Goal: Information Seeking & Learning: Find specific fact

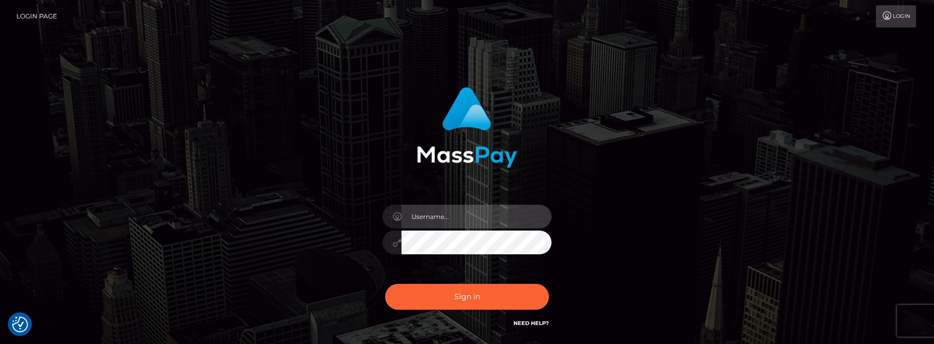
click at [415, 213] on input "text" at bounding box center [476, 217] width 150 height 24
type input "matias.tilia"
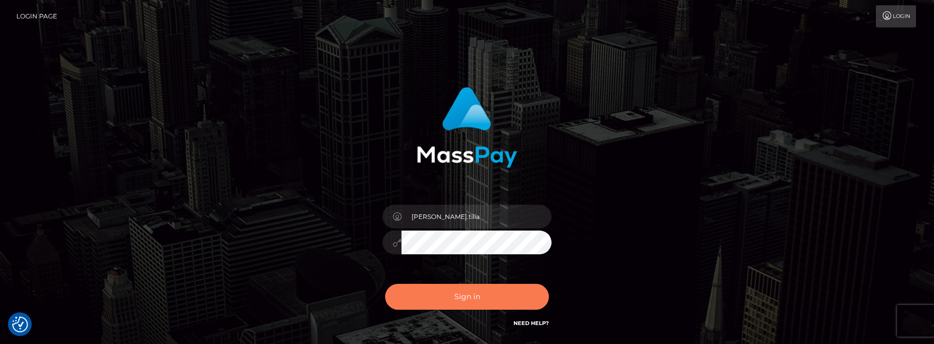
click at [436, 293] on button "Sign in" at bounding box center [467, 297] width 164 height 26
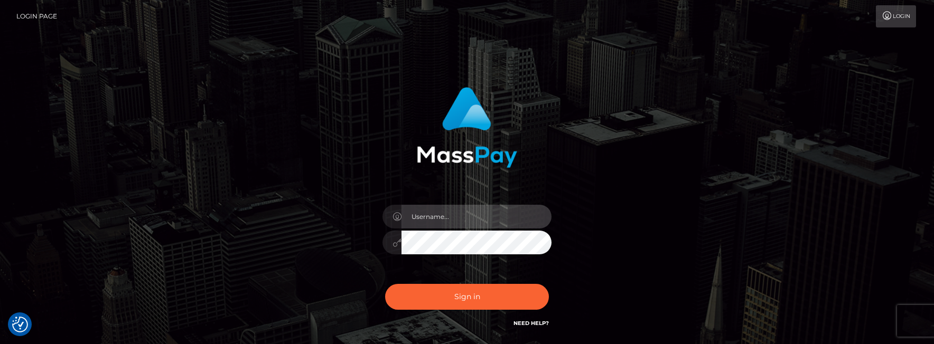
click at [460, 213] on input "text" at bounding box center [476, 217] width 150 height 24
paste input "[PERSON_NAME].tilia"
type input "[PERSON_NAME].tilia"
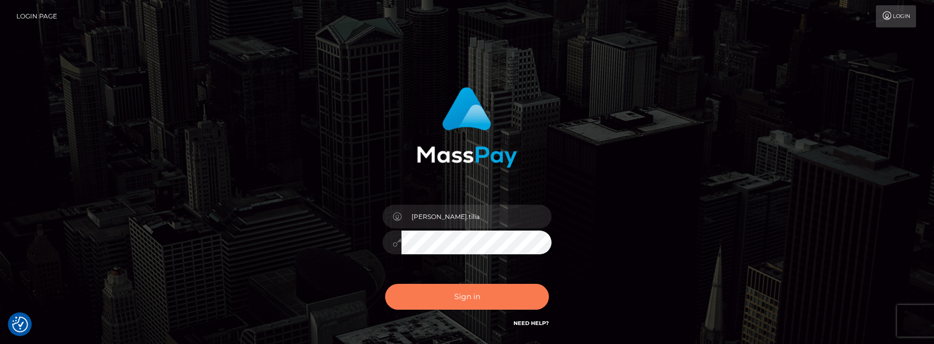
click at [439, 291] on button "Sign in" at bounding box center [467, 297] width 164 height 26
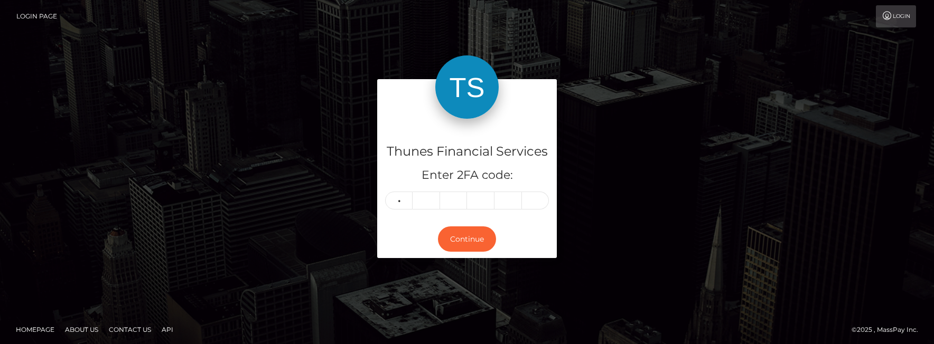
type input "2"
type input "9"
type input "0"
type input "1"
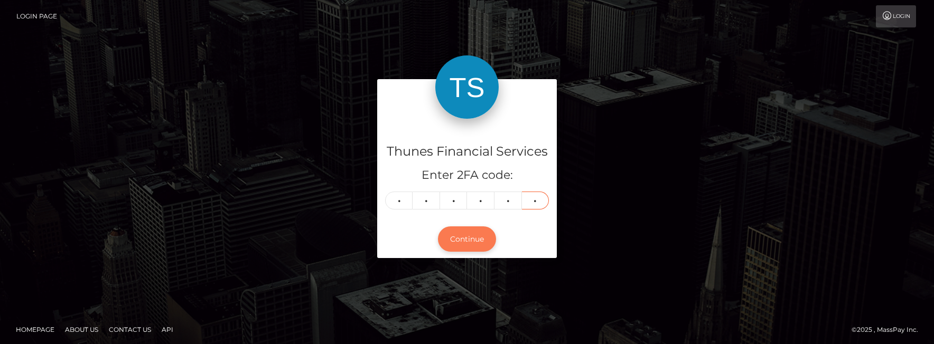
type input "5"
click at [446, 240] on button "Continue" at bounding box center [467, 240] width 58 height 26
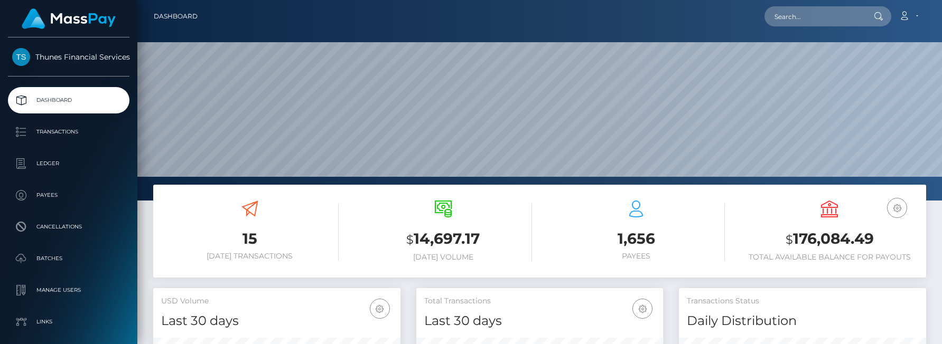
scroll to position [187, 247]
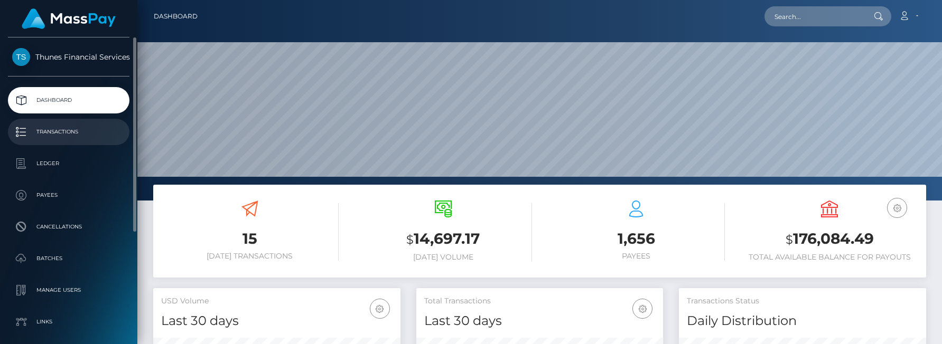
click at [60, 130] on p "Transactions" at bounding box center [68, 132] width 113 height 16
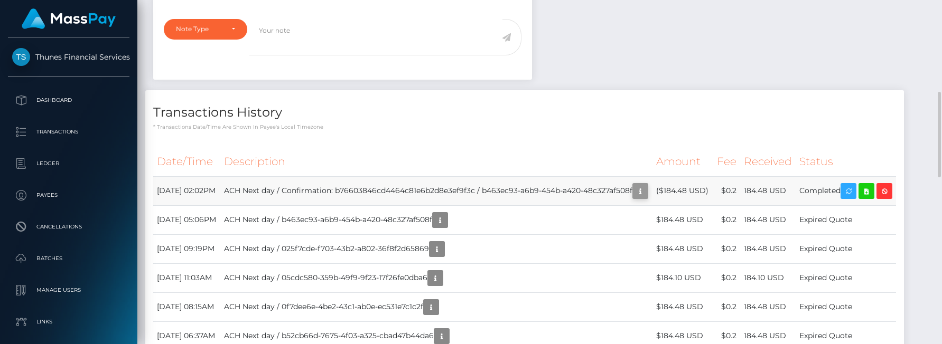
scroll to position [127, 247]
click at [634, 198] on icon "button" at bounding box center [640, 191] width 13 height 13
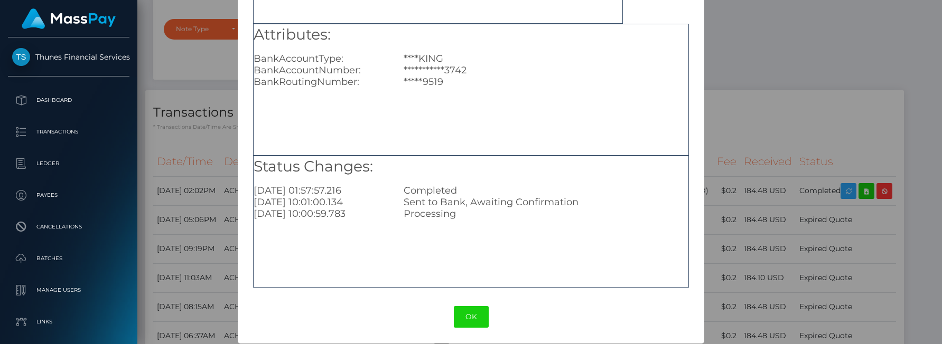
scroll to position [158, 0]
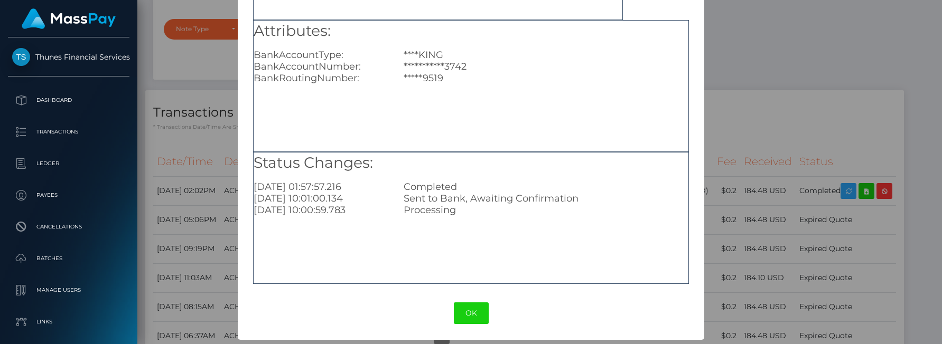
click at [747, 101] on div "**********" at bounding box center [471, 172] width 942 height 344
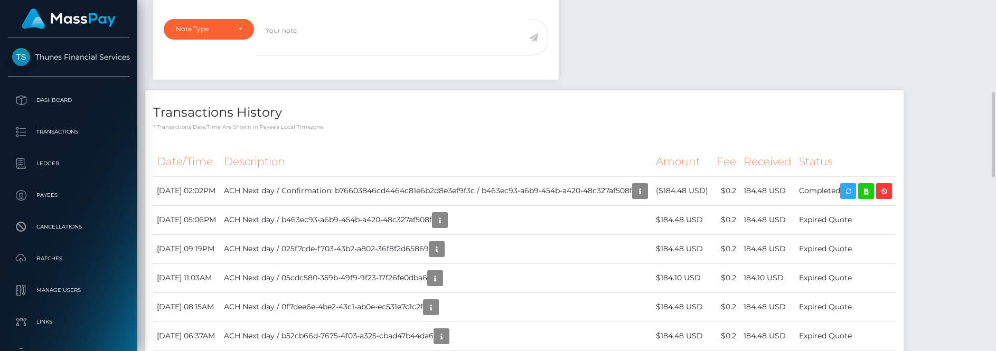
scroll to position [127, 265]
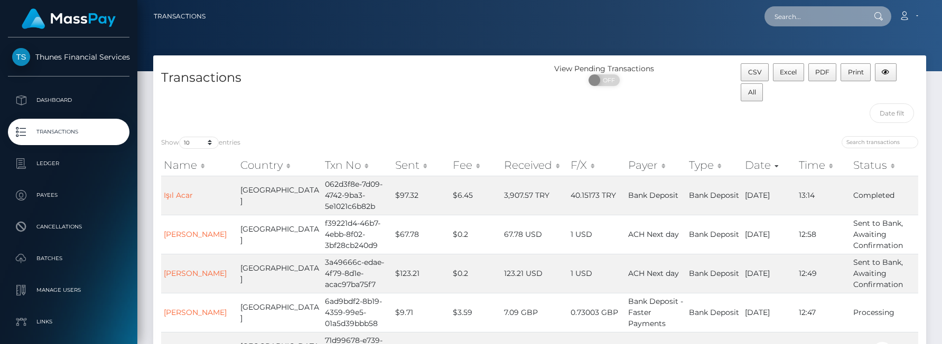
click at [793, 12] on input "text" at bounding box center [813, 16] width 99 height 20
paste input "9fe8f5c3-294a-44c3-9ce0-18f33e061e3e"
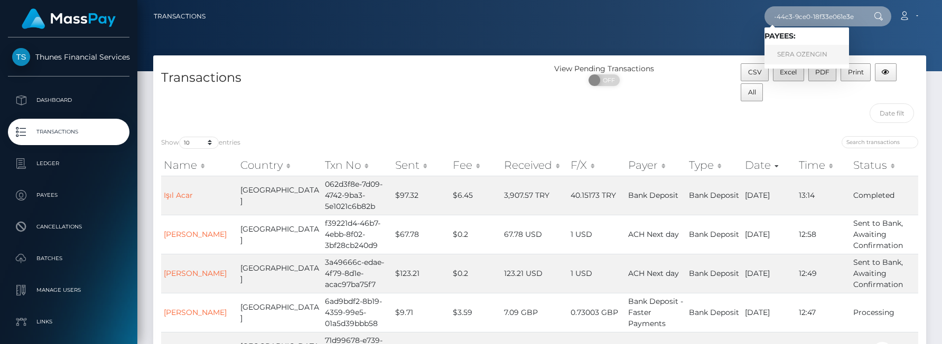
type input "9fe8f5c3-294a-44c3-9ce0-18f33e061e3e"
click at [810, 54] on link "SERA OZENGIN" at bounding box center [806, 55] width 85 height 20
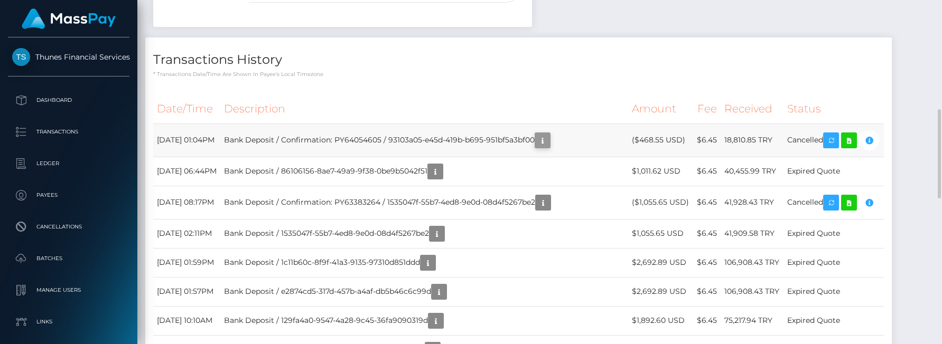
scroll to position [127, 247]
click at [549, 143] on icon "button" at bounding box center [542, 140] width 13 height 13
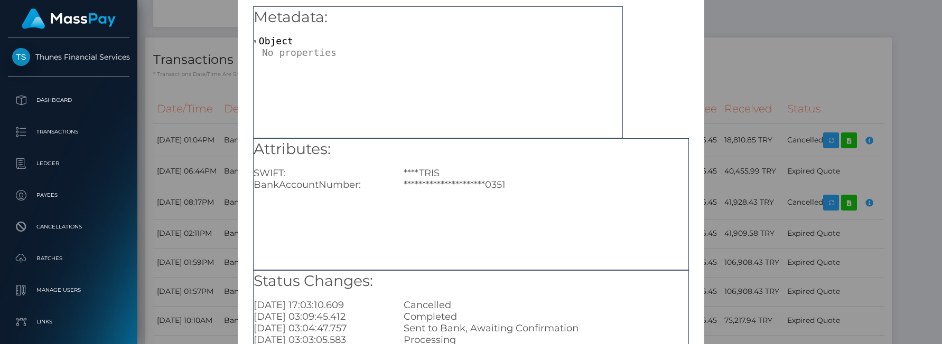
scroll to position [158, 0]
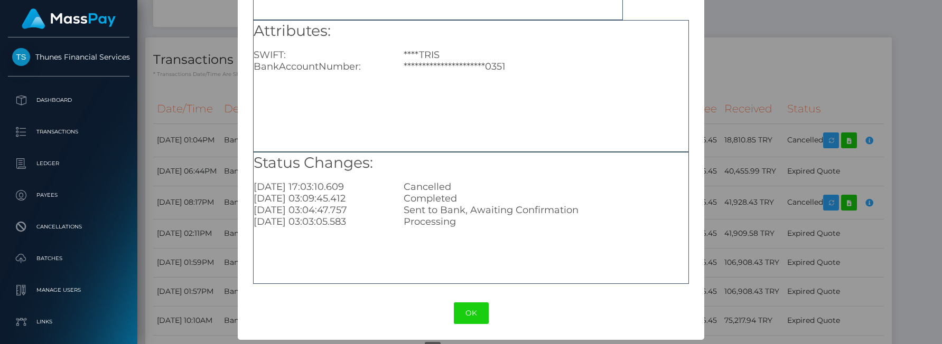
click at [726, 66] on div "**********" at bounding box center [471, 172] width 942 height 344
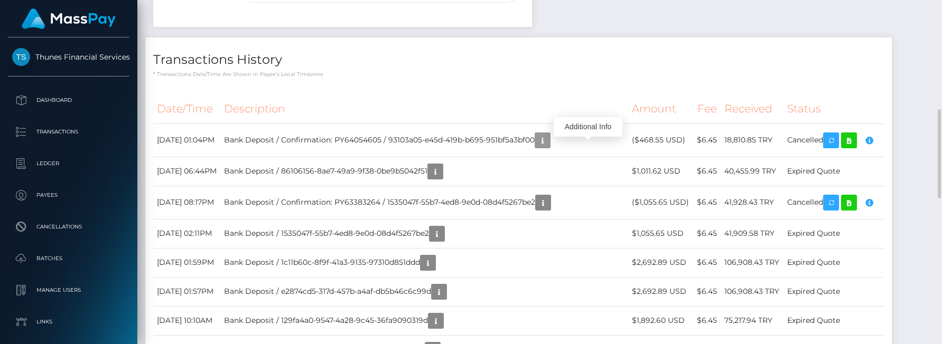
scroll to position [127, 247]
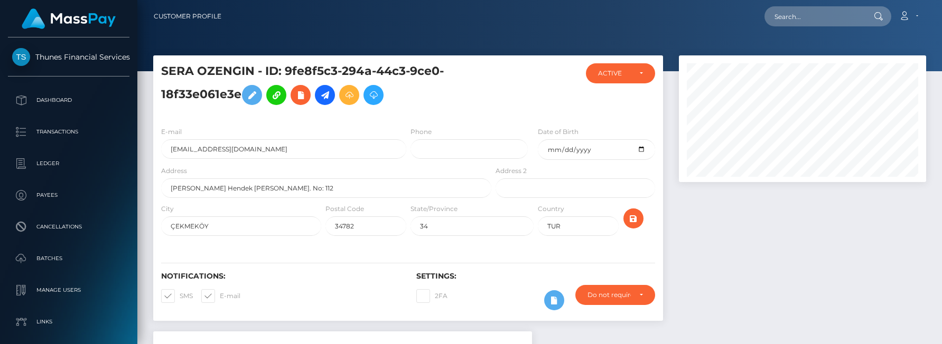
scroll to position [127, 247]
click at [796, 15] on input "text" at bounding box center [813, 16] width 99 height 20
paste input "a33c0718-a82c-46bf-b760-60653d5bd84a"
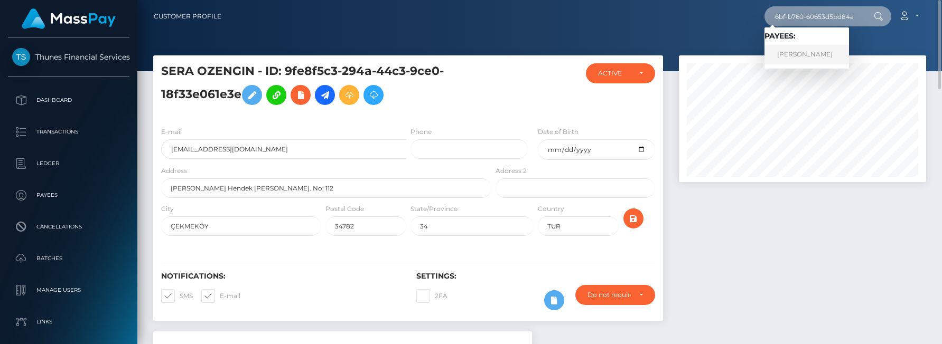
type input "a33c0718-a82c-46bf-b760-60653d5bd84a"
click at [799, 54] on link "Laura Niedrich" at bounding box center [806, 55] width 85 height 20
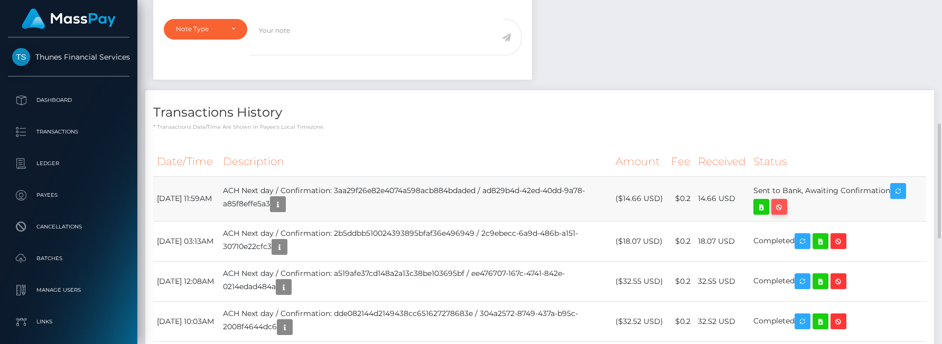
scroll to position [127, 247]
copy tr "Sent to Bank, Awaiting Confirmation"
drag, startPoint x: 762, startPoint y: 194, endPoint x: 899, endPoint y: 195, distance: 137.3
click at [899, 195] on tr "October 12, 2025 11:59AM ACH Next day / Confirmation: 3aa29f26e82e4074a598acb88…" at bounding box center [539, 198] width 773 height 45
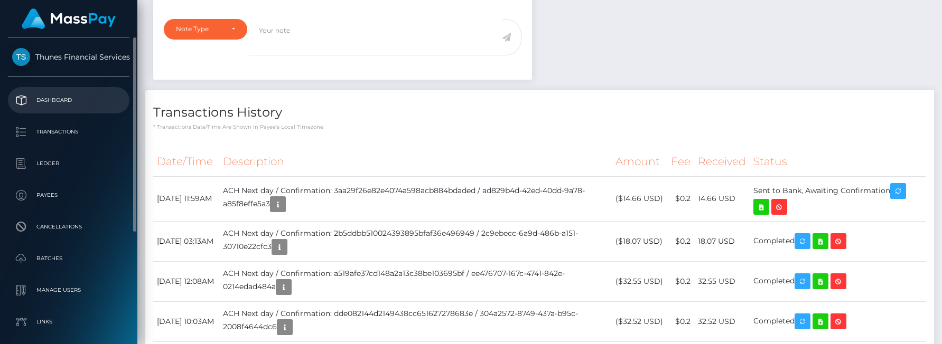
click at [54, 99] on p "Dashboard" at bounding box center [68, 100] width 113 height 16
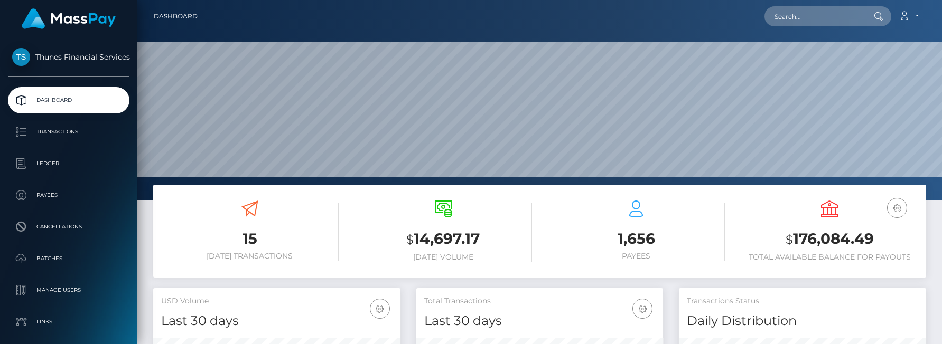
scroll to position [187, 247]
click at [786, 18] on input "text" at bounding box center [813, 16] width 99 height 20
paste input "3ae33c67-0199-4359-9976-07b9d501a5a3"
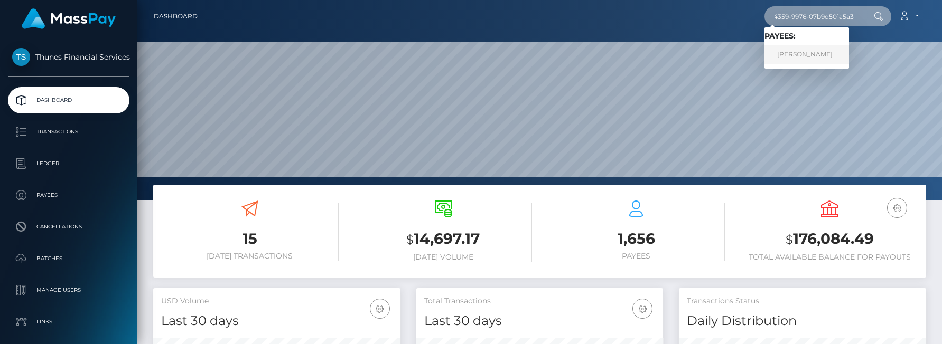
type input "3ae33c67-0199-4359-9976-07b9d501a5a3"
click at [811, 54] on link "James Williams" at bounding box center [806, 55] width 85 height 20
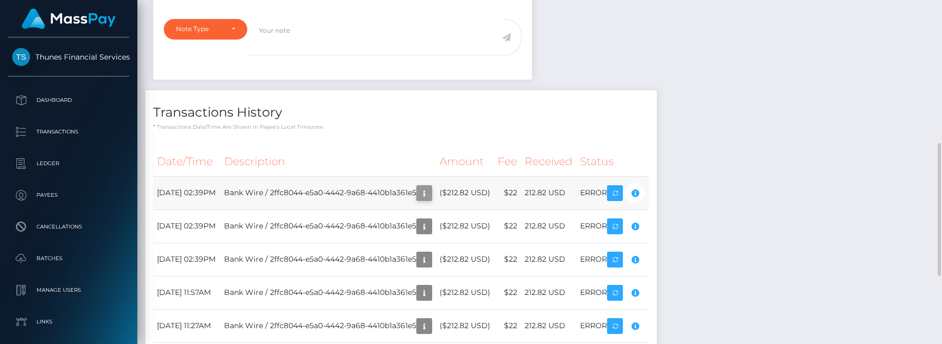
scroll to position [127, 247]
click at [430, 196] on icon "button" at bounding box center [424, 193] width 13 height 13
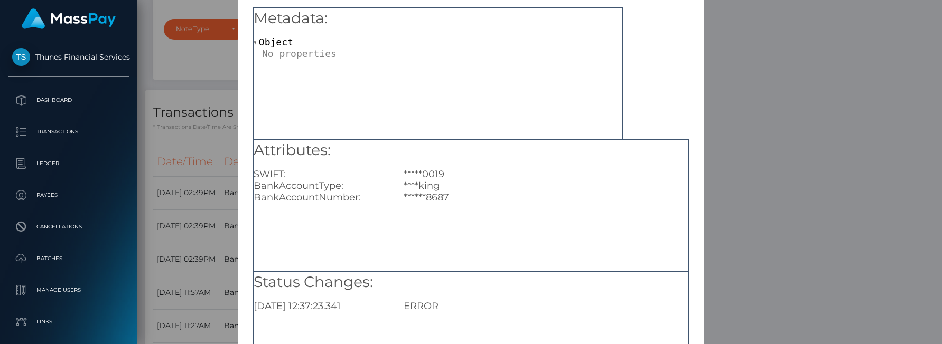
scroll to position [0, 0]
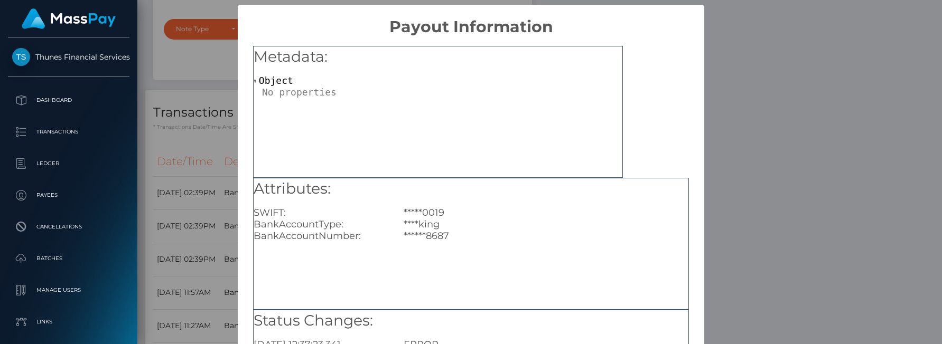
click at [734, 172] on div "× Payout Information Metadata: Object Attributes: SWIFT: *****0019 BankAccountT…" at bounding box center [471, 172] width 942 height 344
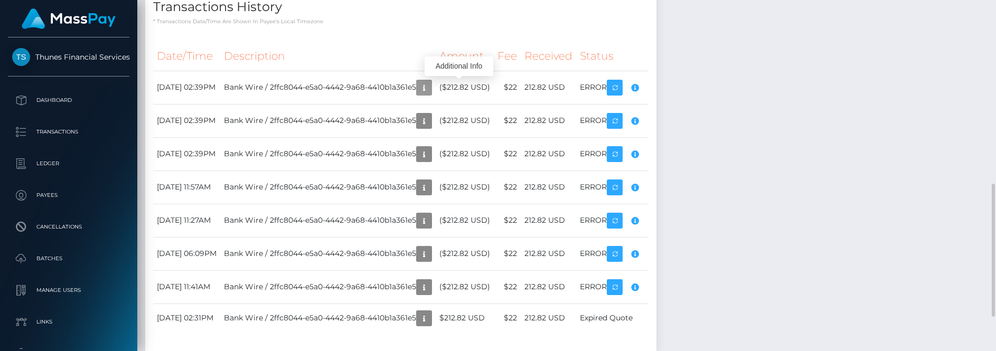
scroll to position [127, 265]
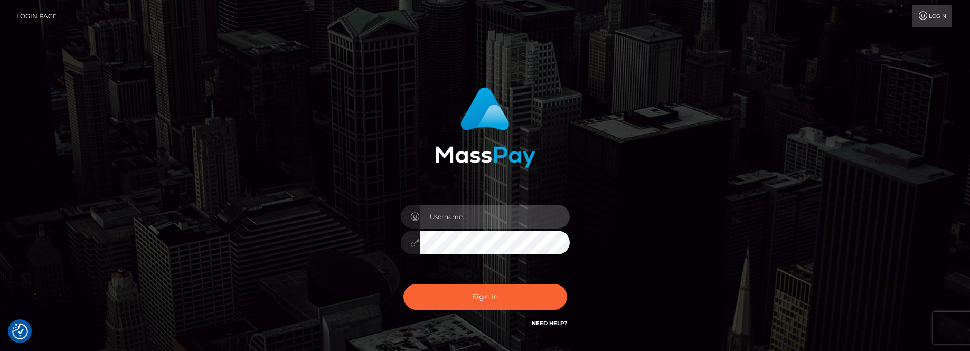
click at [466, 222] on input "text" at bounding box center [495, 217] width 150 height 24
type input "matias.tilia"
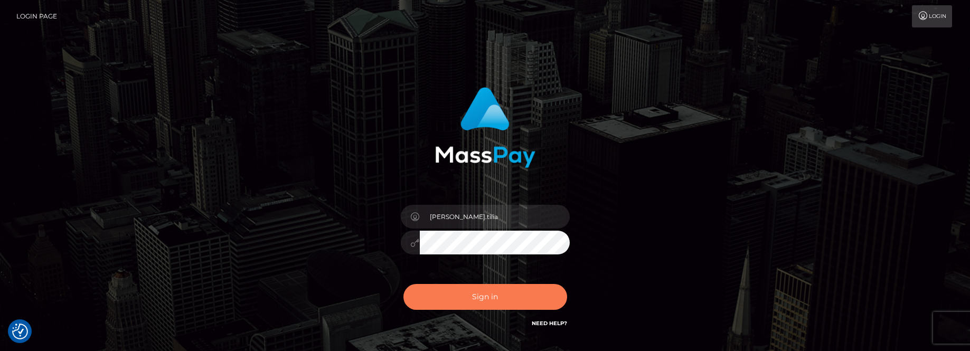
click at [466, 299] on button "Sign in" at bounding box center [486, 297] width 164 height 26
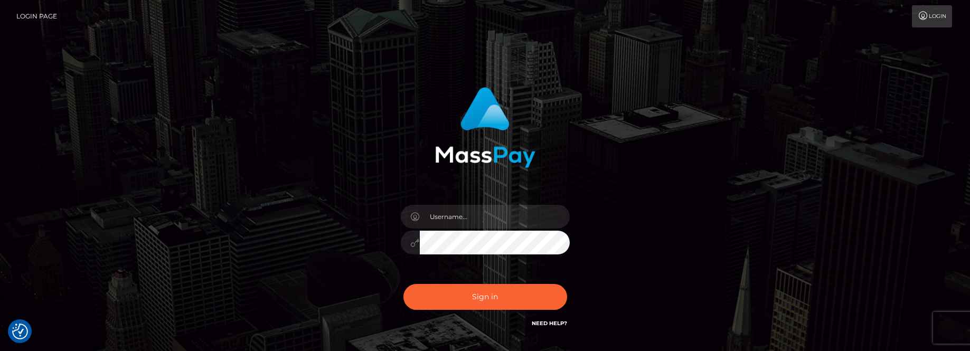
checkbox input "true"
click at [456, 221] on input "text" at bounding box center [495, 217] width 150 height 24
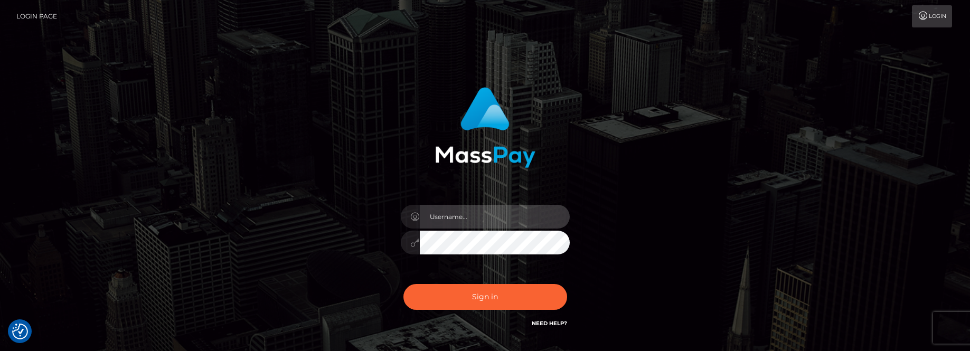
type input "matias.tilia"
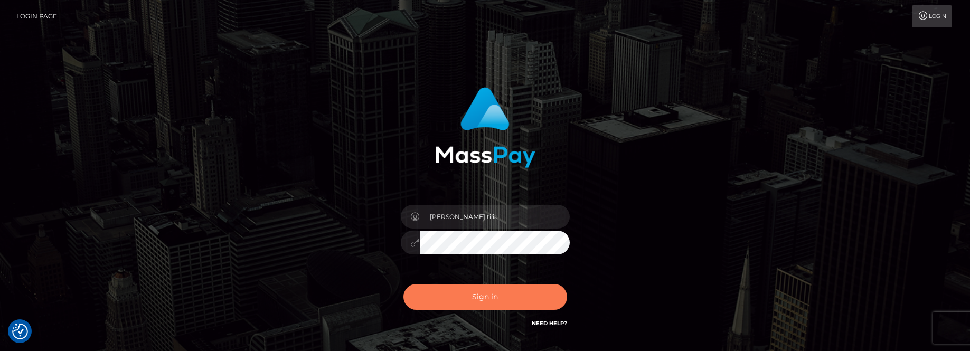
click at [482, 294] on button "Sign in" at bounding box center [486, 297] width 164 height 26
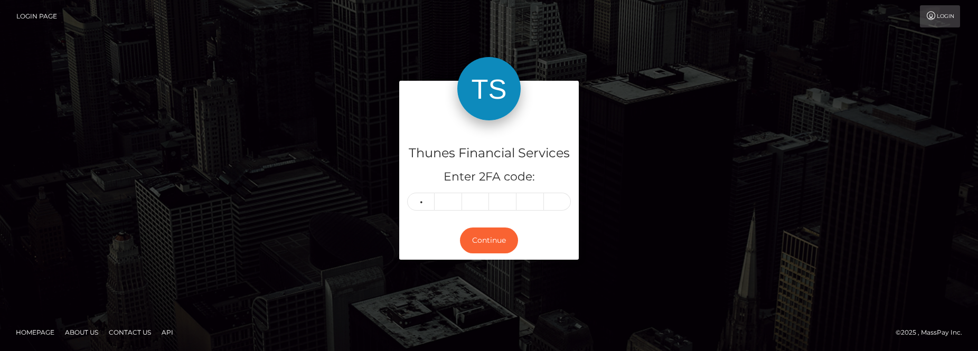
type input "8"
type input "6"
type input "3"
type input "7"
type input "0"
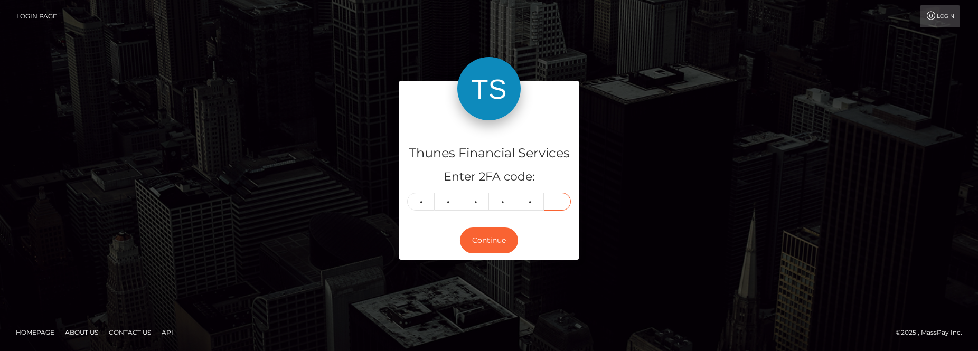
type input "9"
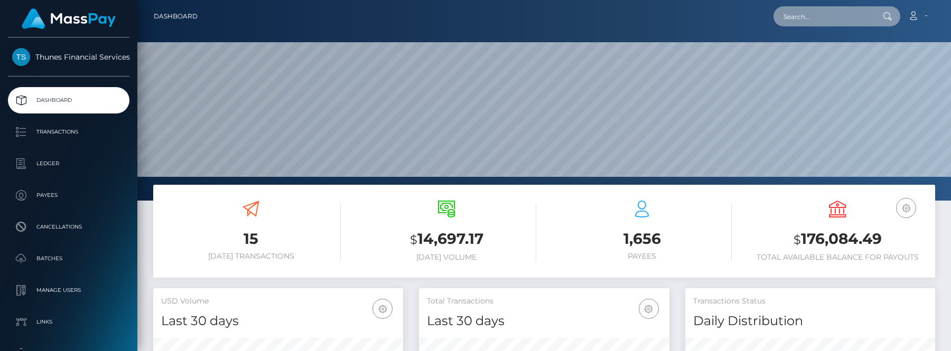
click at [815, 17] on input "text" at bounding box center [822, 16] width 99 height 20
paste input "9c1b5418-4ea6-43a5-9540-510c06691151"
type input "9c1b5418-4ea6-43a5-9540-510c06691151"
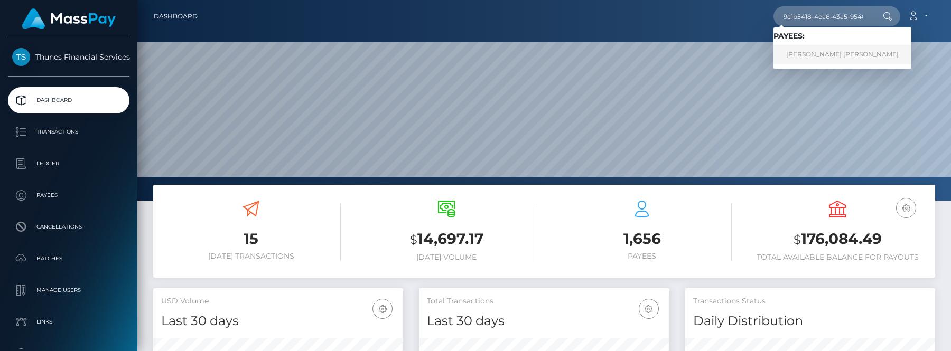
click at [811, 54] on link "Miguel Gonzalez Leon" at bounding box center [842, 55] width 138 height 20
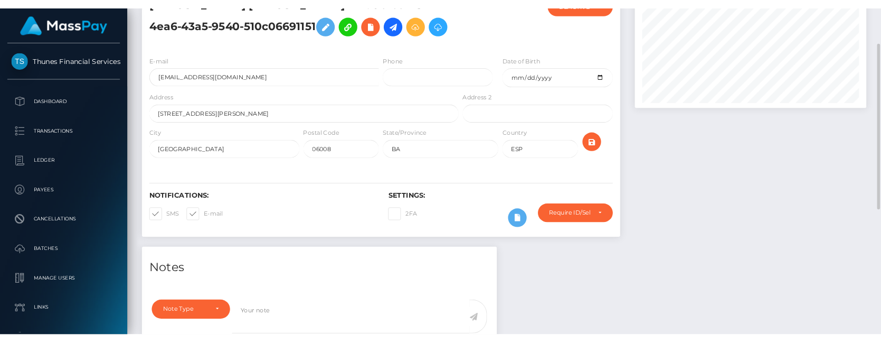
scroll to position [528022, 527922]
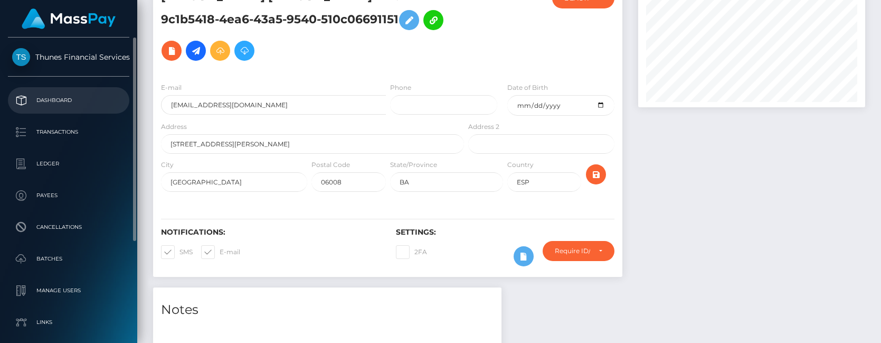
click at [48, 102] on p "Dashboard" at bounding box center [68, 100] width 113 height 16
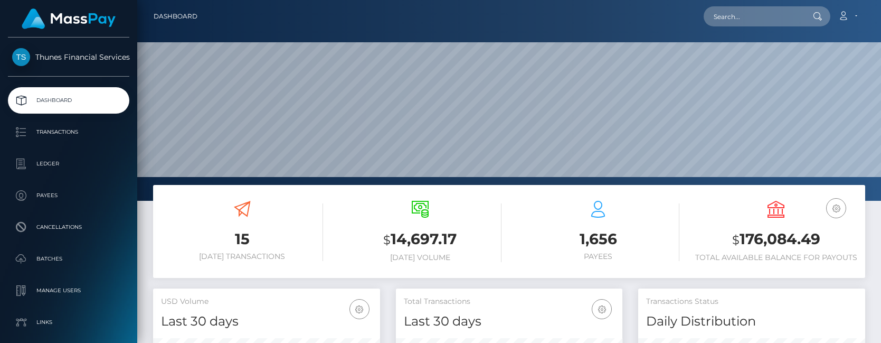
scroll to position [187, 227]
click at [724, 13] on input "text" at bounding box center [753, 16] width 99 height 20
paste input "f3ee5227-b539-4232-b12d-c7000536d329"
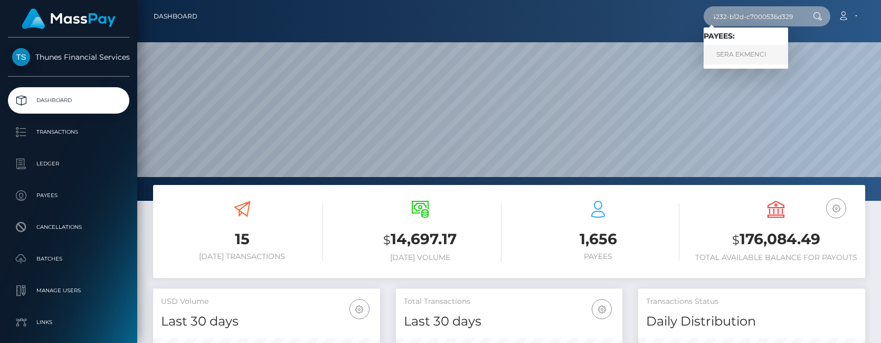
type input "f3ee5227-b539-4232-b12d-c7000536d329"
click at [755, 49] on link "SERA EKMENCI" at bounding box center [746, 55] width 85 height 20
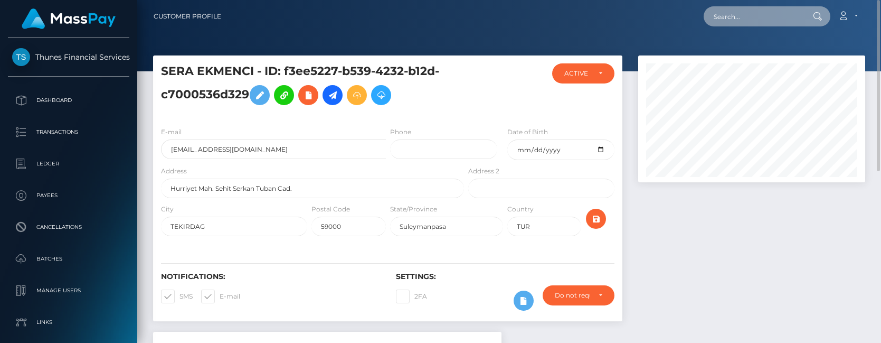
click at [733, 16] on input "text" at bounding box center [753, 16] width 99 height 20
paste input "f3ee5227-b539-4232-b12d-c7000536d329"
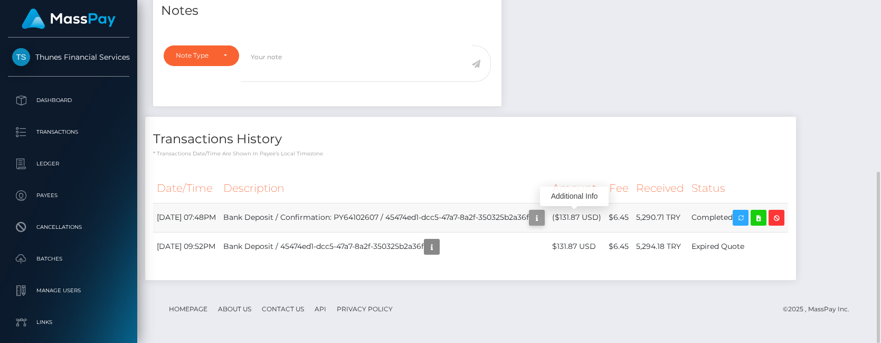
scroll to position [127, 227]
click at [543, 219] on icon "button" at bounding box center [537, 217] width 13 height 13
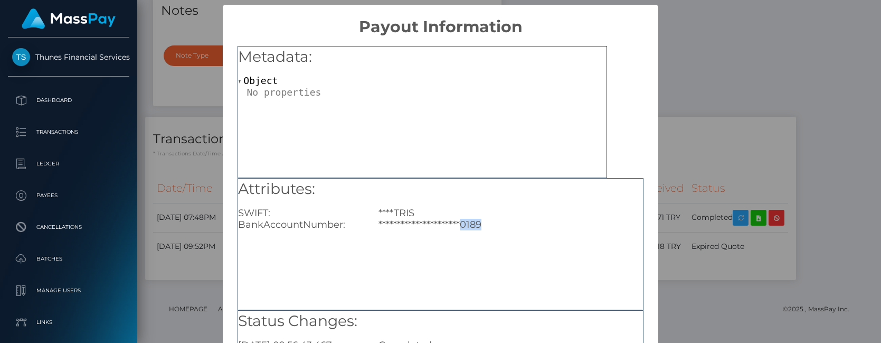
copy div "0189"
drag, startPoint x: 484, startPoint y: 221, endPoint x: 458, endPoint y: 221, distance: 25.9
click at [458, 221] on div "**********" at bounding box center [511, 225] width 280 height 12
drag, startPoint x: 689, startPoint y: 65, endPoint x: 507, endPoint y: 45, distance: 182.8
click at [681, 62] on div "**********" at bounding box center [440, 171] width 881 height 343
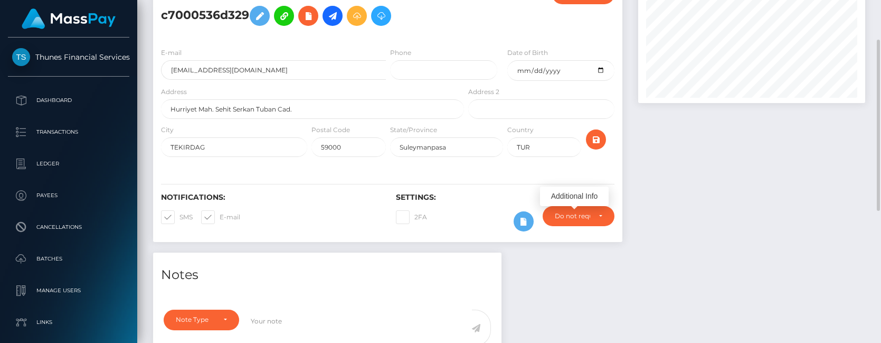
scroll to position [0, 0]
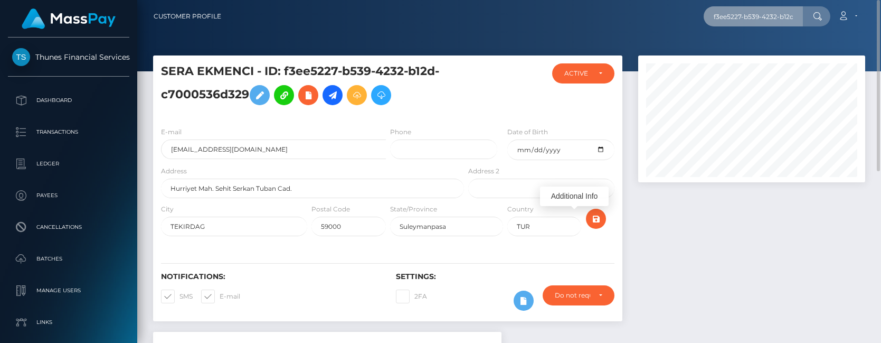
click at [726, 20] on input "f3ee5227-b539-4232-b12d-c7000536d329" at bounding box center [753, 16] width 99 height 20
paste input "9c1b5418-4ea6-43a5-9540-510c06691151"
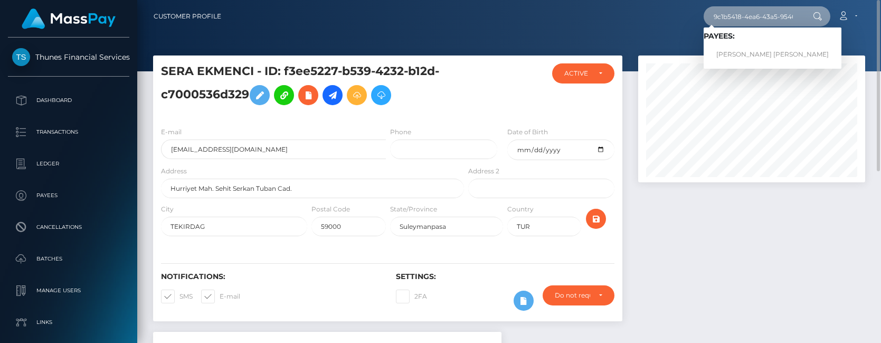
click at [766, 15] on input "9c1b5418-4ea6-43a5-9540-510c06691151" at bounding box center [753, 16] width 99 height 20
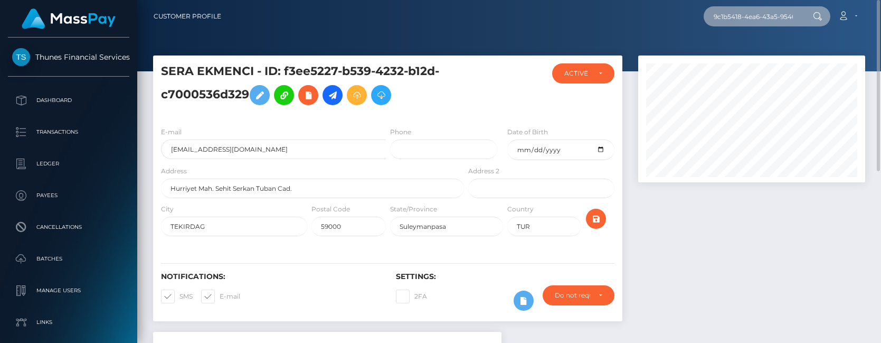
click at [766, 15] on input "9c1b5418-4ea6-43a5-9540-510c06691151" at bounding box center [753, 16] width 99 height 20
paste input "3ae33c67-0199-4359-9976-07b9d501a5a3"
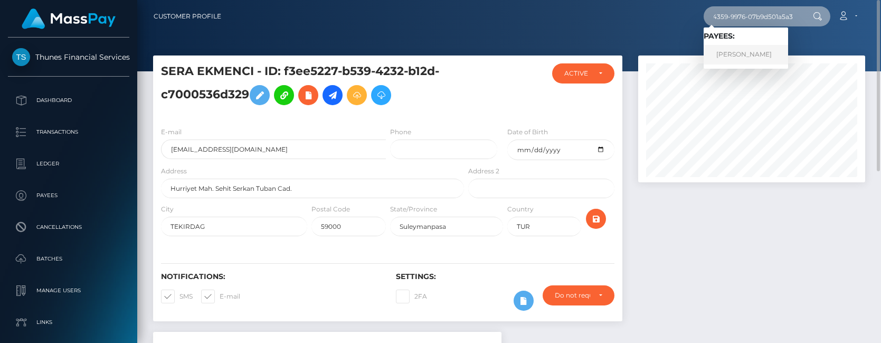
type input "3ae33c67-0199-4359-9976-07b9d501a5a3"
click at [759, 52] on link "James Williams" at bounding box center [746, 55] width 85 height 20
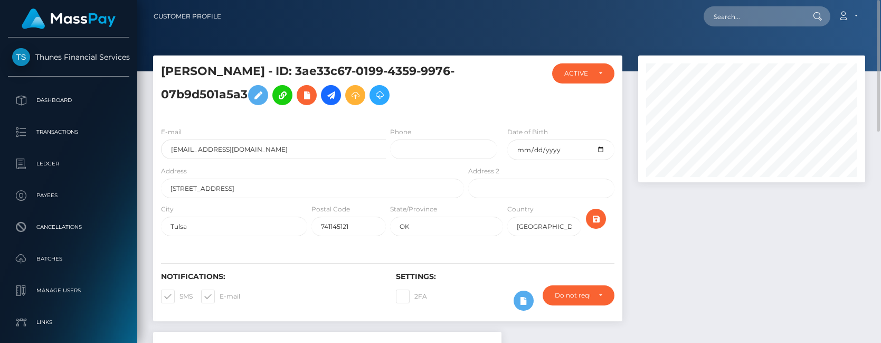
click at [345, 70] on h5 "James Williams - ID: 3ae33c67-0199-4359-9976-07b9d501a5a3" at bounding box center [309, 86] width 297 height 47
